Goal: Find specific page/section: Find specific page/section

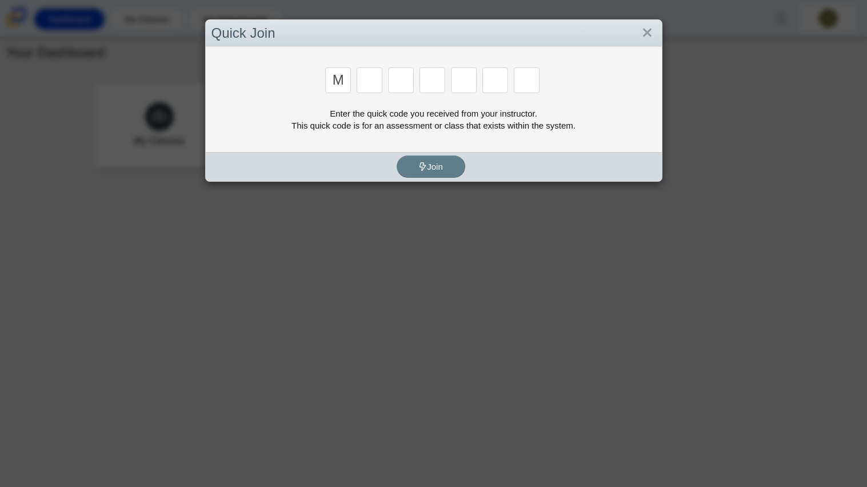
type input "m"
type input "7"
type input "e"
type input "3"
type input "e"
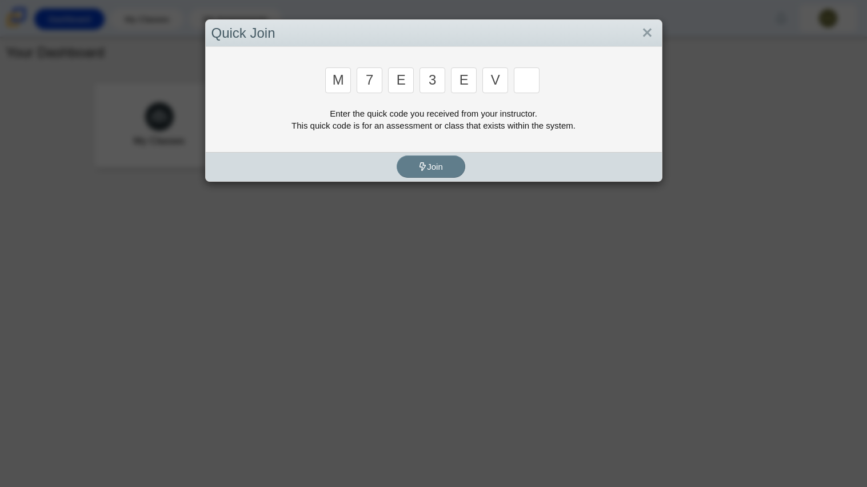
type input "v"
type input "w"
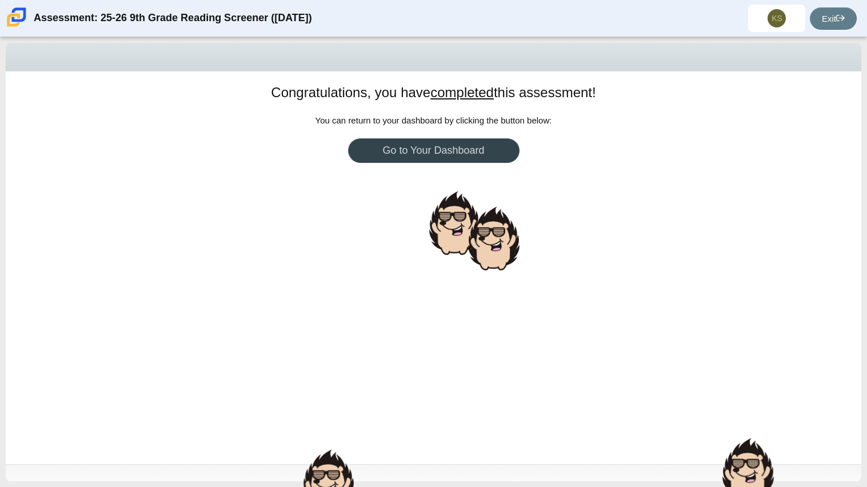
click at [466, 146] on link "Go to Your Dashboard" at bounding box center [433, 150] width 171 height 25
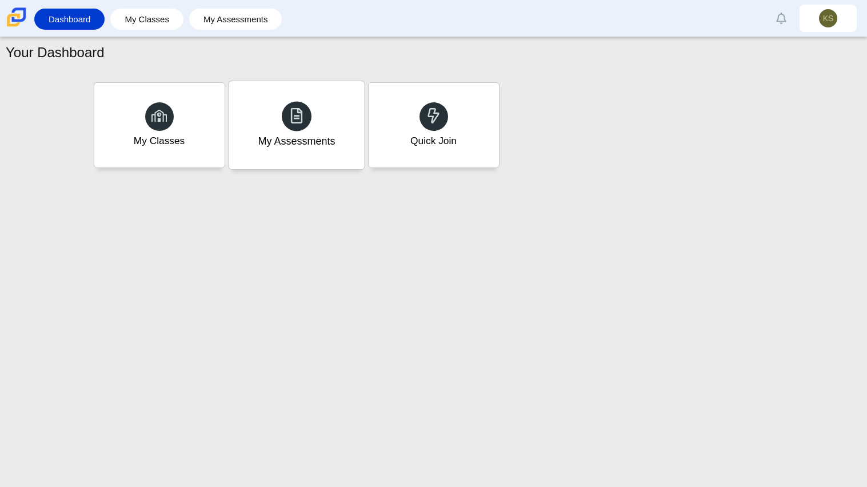
click at [340, 150] on div "My Assessments" at bounding box center [296, 125] width 135 height 88
